Goal: Task Accomplishment & Management: Manage account settings

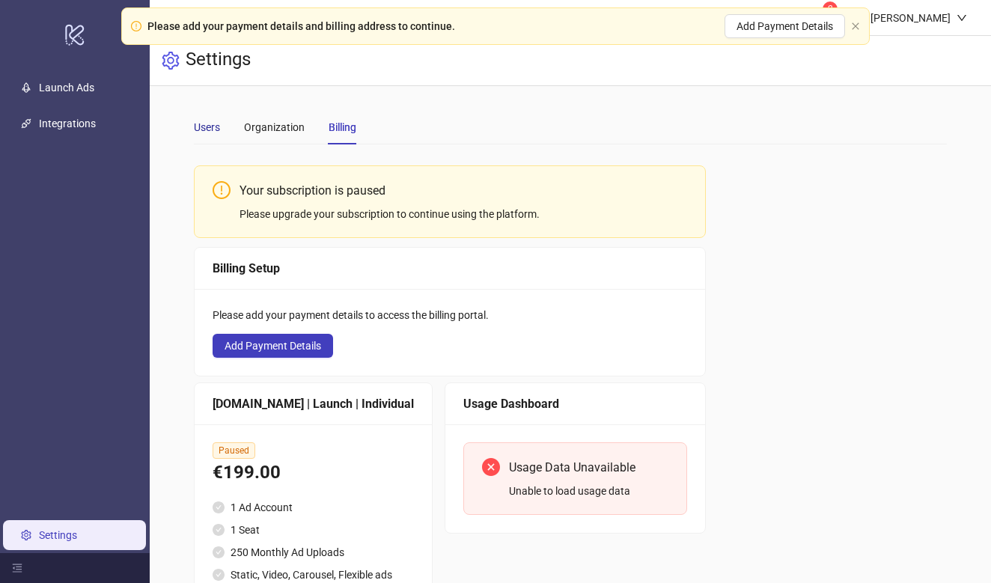
click at [205, 128] on div "Users" at bounding box center [207, 127] width 26 height 16
click at [71, 94] on link "Launch Ads" at bounding box center [66, 88] width 55 height 12
click at [82, 94] on link "Launch Ads" at bounding box center [66, 88] width 55 height 12
click at [90, 94] on link "Launch Ads" at bounding box center [66, 88] width 55 height 12
click at [91, 94] on link "Launch Ads" at bounding box center [66, 88] width 55 height 12
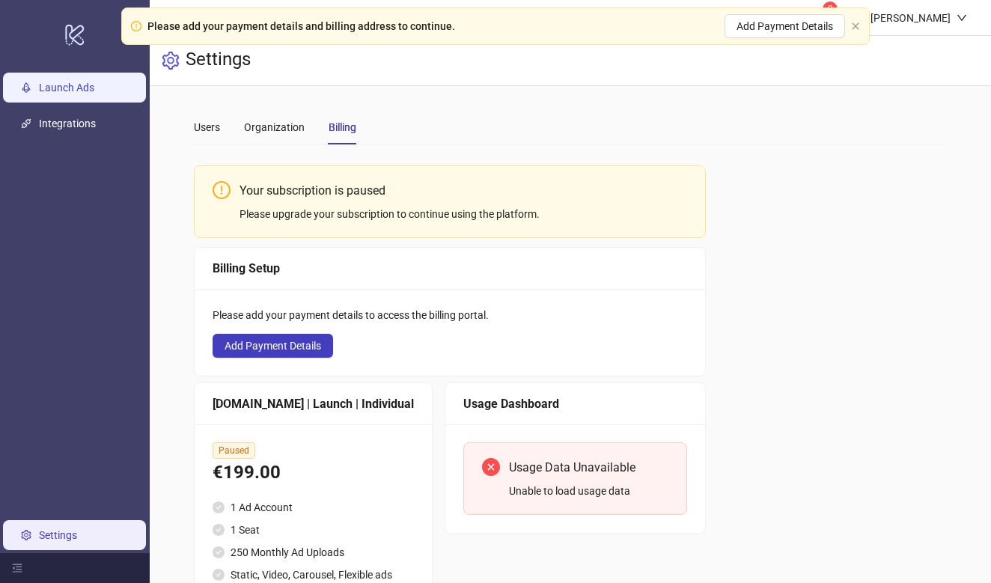
click at [92, 94] on link "Launch Ads" at bounding box center [66, 88] width 55 height 12
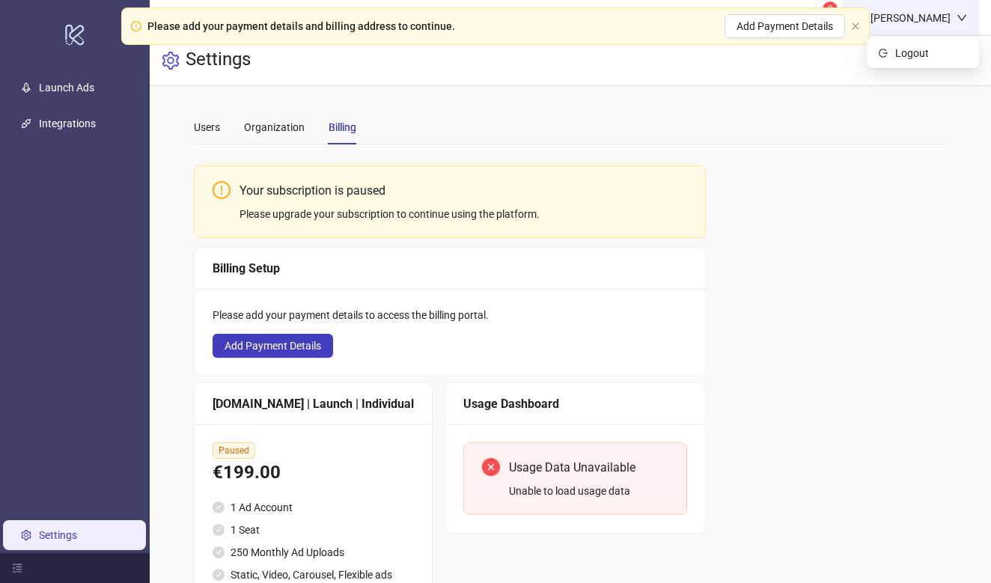
click at [959, 26] on div "[PERSON_NAME]" at bounding box center [910, 17] width 137 height 35
click at [924, 46] on span "Logout" at bounding box center [931, 53] width 72 height 16
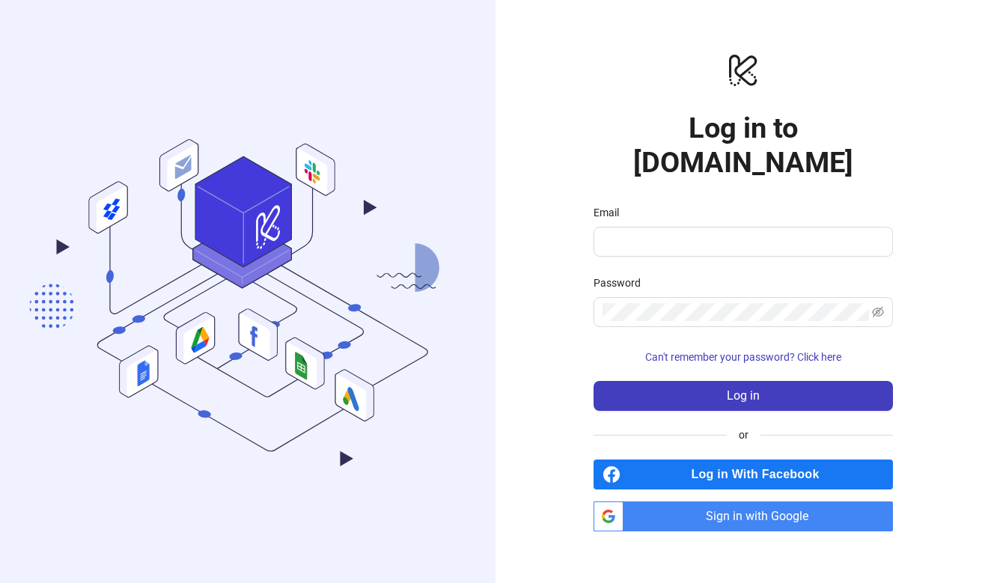
click at [777, 501] on span "Sign in with Google" at bounding box center [760, 516] width 263 height 30
